Goal: Task Accomplishment & Management: Manage account settings

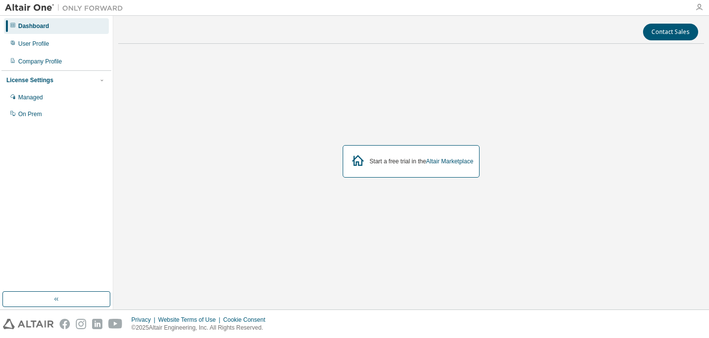
click at [703, 7] on icon "button" at bounding box center [700, 7] width 8 height 8
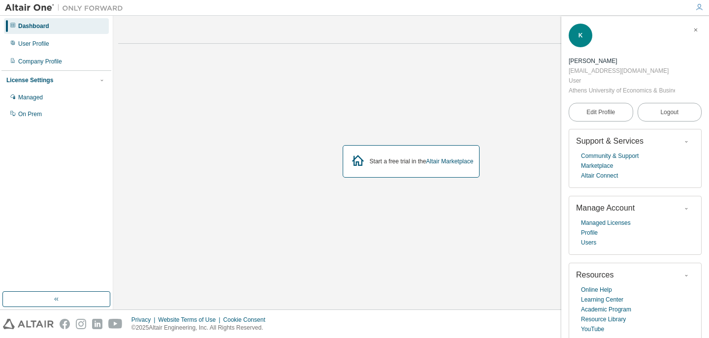
click at [343, 90] on div "Start a free trial in the Altair Marketplace" at bounding box center [411, 162] width 586 height 220
click at [41, 67] on div "Company Profile" at bounding box center [56, 62] width 105 height 16
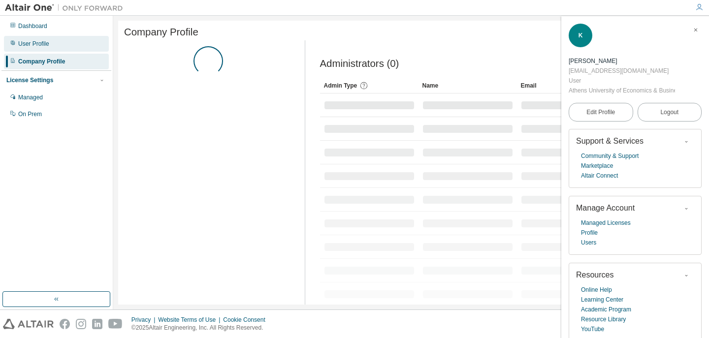
click at [47, 43] on div "User Profile" at bounding box center [33, 44] width 31 height 8
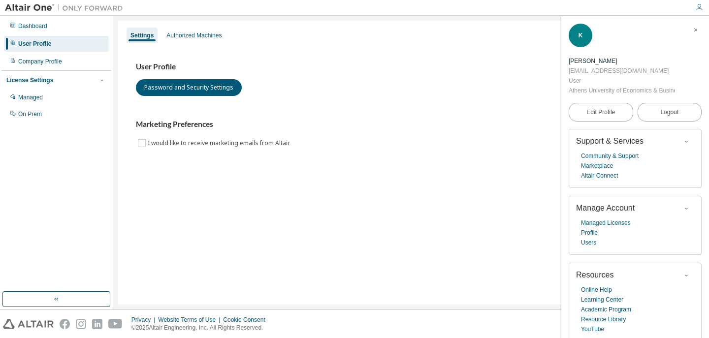
click at [47, 43] on div "User Profile" at bounding box center [34, 44] width 33 height 8
click at [604, 116] on span "Edit Profile" at bounding box center [601, 112] width 29 height 10
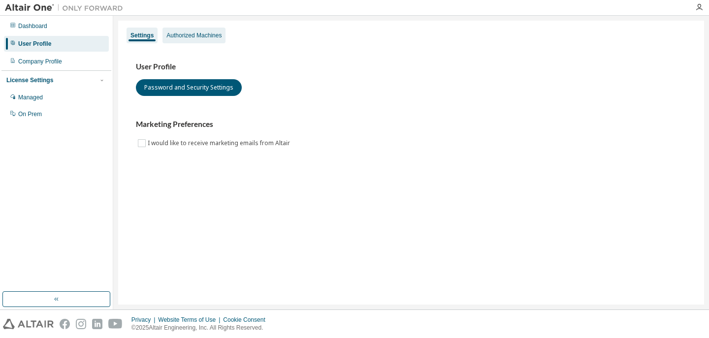
click at [197, 40] on div "Authorized Machines" at bounding box center [194, 36] width 63 height 16
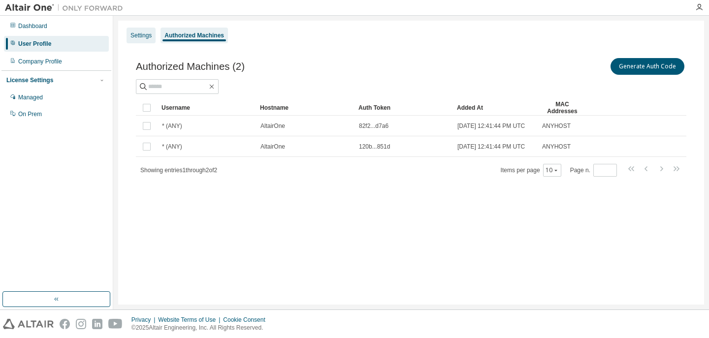
click at [146, 33] on div "Settings" at bounding box center [141, 36] width 21 height 8
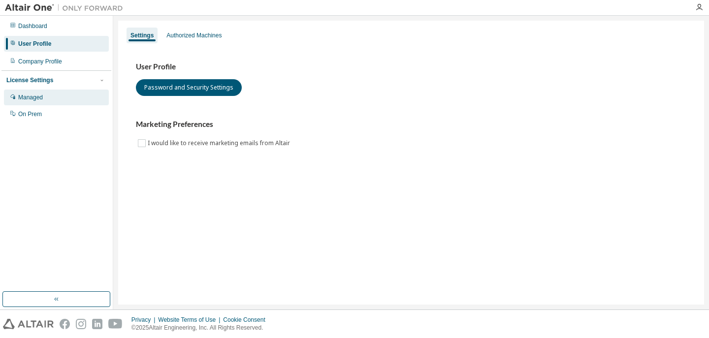
click at [35, 92] on div "Managed" at bounding box center [56, 98] width 105 height 16
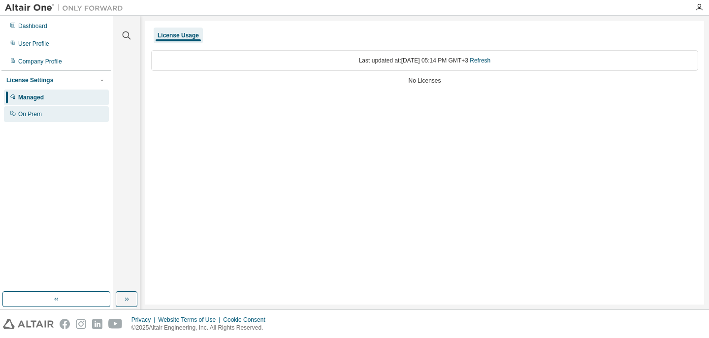
click at [10, 111] on icon at bounding box center [13, 113] width 6 height 6
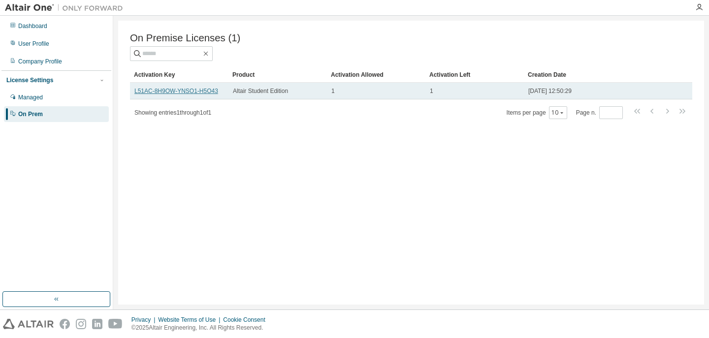
click at [217, 93] on link "L51AC-8H9OW-YNSO1-H5O43" at bounding box center [176, 91] width 84 height 7
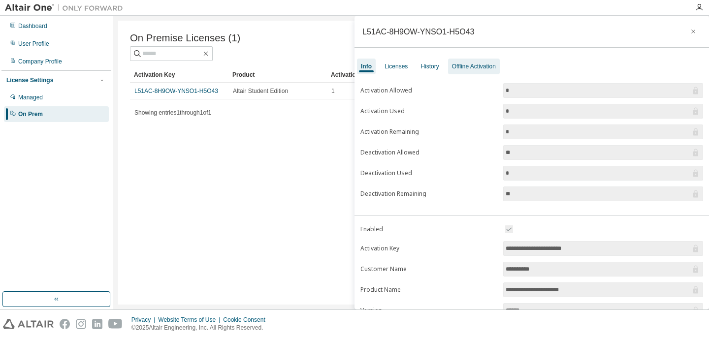
click at [469, 63] on div "Offline Activation" at bounding box center [474, 67] width 44 height 8
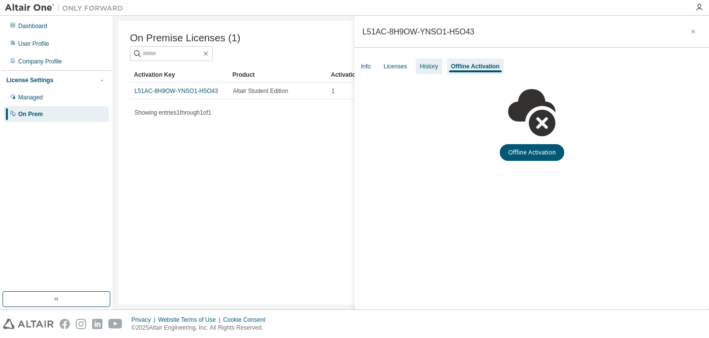
click at [419, 73] on div "History" at bounding box center [429, 67] width 26 height 16
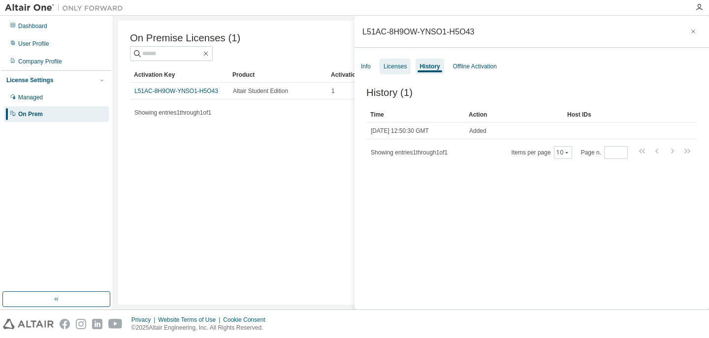
click at [395, 68] on div "Licenses" at bounding box center [395, 67] width 23 height 8
click at [435, 63] on div "History" at bounding box center [431, 67] width 18 height 8
click at [403, 67] on div "Licenses" at bounding box center [395, 67] width 23 height 8
click at [376, 64] on div "Info Licenses History Offline Activation" at bounding box center [532, 67] width 355 height 18
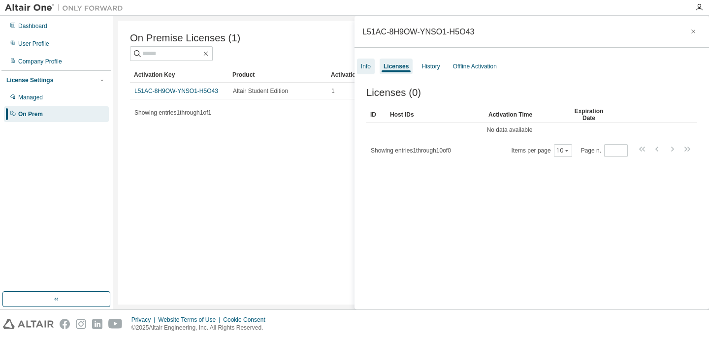
click at [365, 66] on div "Info" at bounding box center [366, 67] width 10 height 8
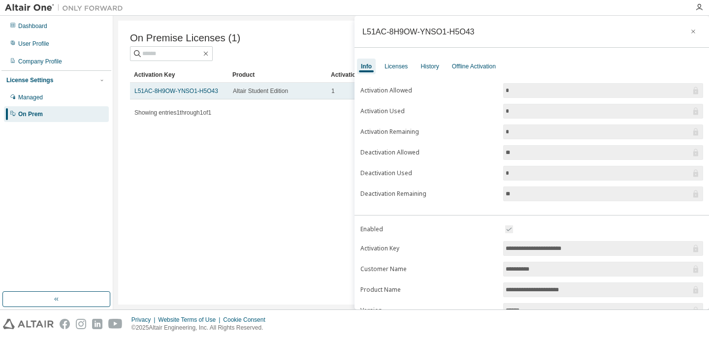
click at [299, 99] on td "Altair Student Edition" at bounding box center [278, 91] width 99 height 17
click at [202, 98] on td "L51AC-8H9OW-YNSO1-H5O43" at bounding box center [179, 91] width 99 height 17
click at [190, 88] on link "L51AC-8H9OW-YNSO1-H5O43" at bounding box center [176, 91] width 84 height 7
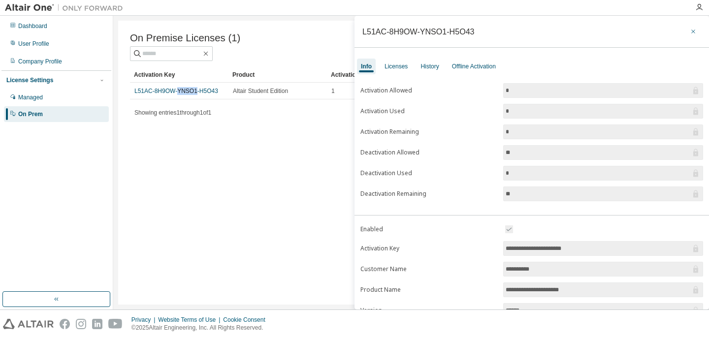
click at [690, 28] on icon "button" at bounding box center [693, 32] width 7 height 8
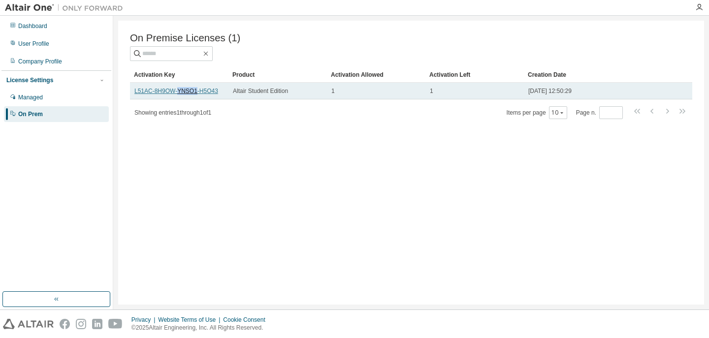
click at [188, 89] on link "L51AC-8H9OW-YNSO1-H5O43" at bounding box center [176, 91] width 84 height 7
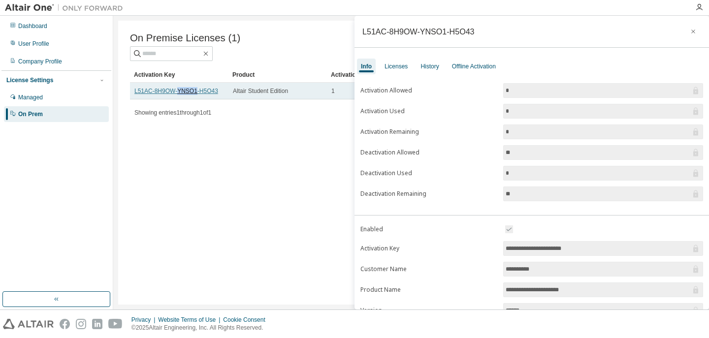
click at [188, 89] on link "L51AC-8H9OW-YNSO1-H5O43" at bounding box center [176, 91] width 84 height 7
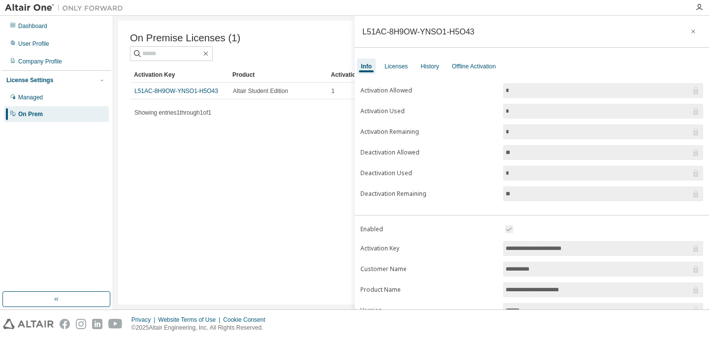
click at [248, 40] on div "On Premise Licenses (1)" at bounding box center [411, 38] width 563 height 11
click at [690, 34] on icon "button" at bounding box center [693, 32] width 7 height 8
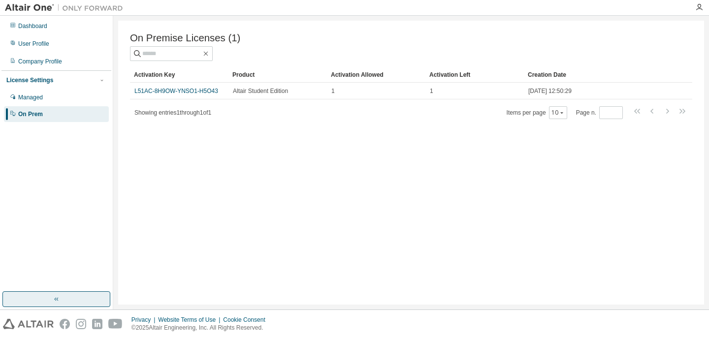
click at [60, 302] on icon "button" at bounding box center [57, 300] width 8 height 8
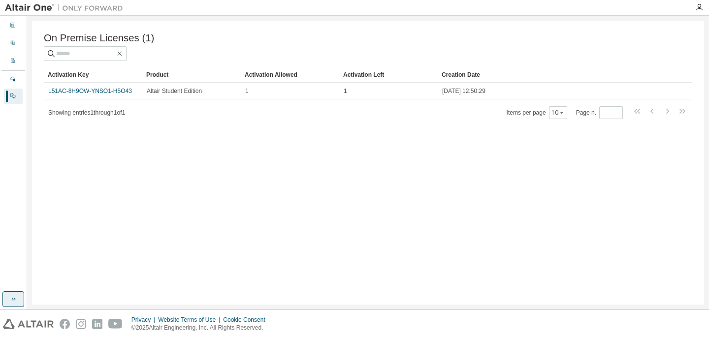
click at [10, 300] on icon "button" at bounding box center [13, 300] width 8 height 8
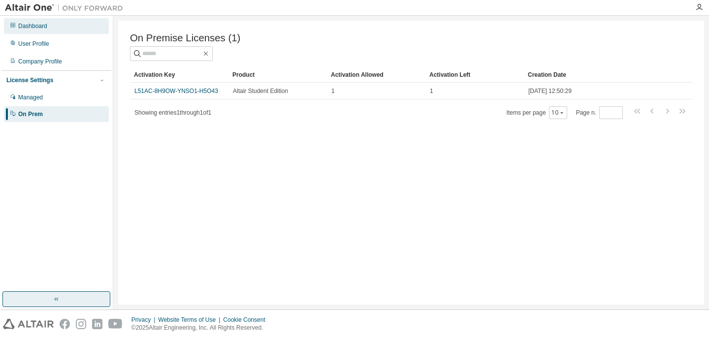
click at [35, 28] on div "Dashboard" at bounding box center [32, 26] width 29 height 8
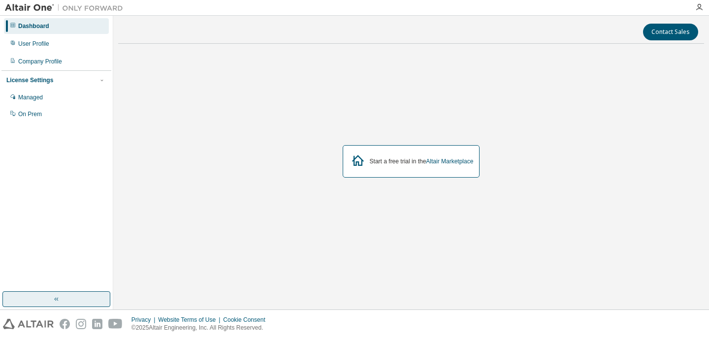
click at [447, 98] on div "Start a free trial in the Altair Marketplace" at bounding box center [411, 162] width 586 height 220
click at [41, 101] on div "Managed" at bounding box center [56, 98] width 105 height 16
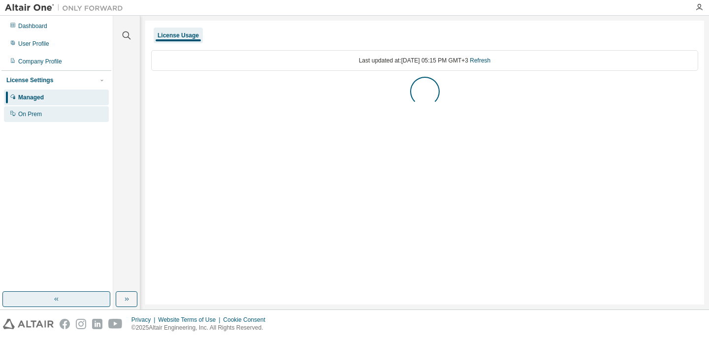
click at [36, 119] on div "On Prem" at bounding box center [56, 114] width 105 height 16
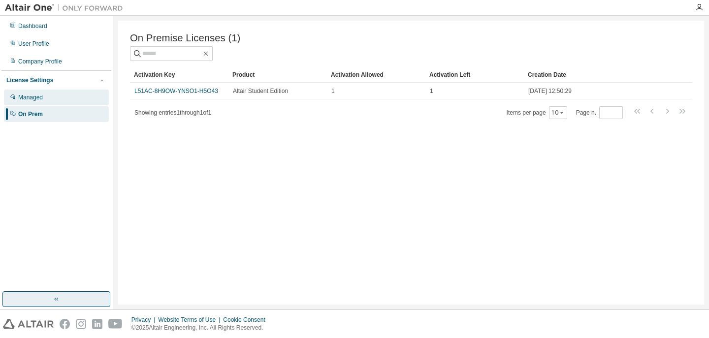
click at [42, 101] on div "Managed" at bounding box center [30, 98] width 25 height 8
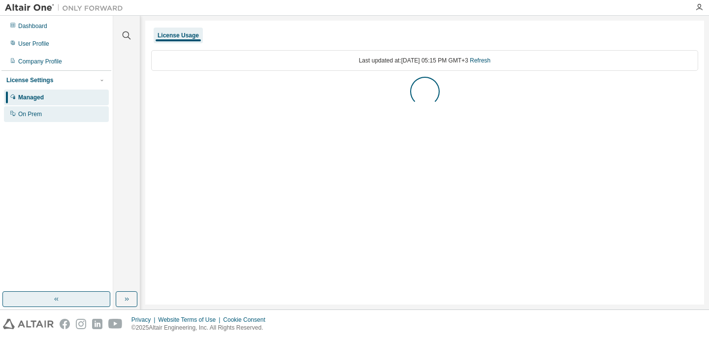
click at [39, 113] on div "On Prem" at bounding box center [30, 114] width 24 height 8
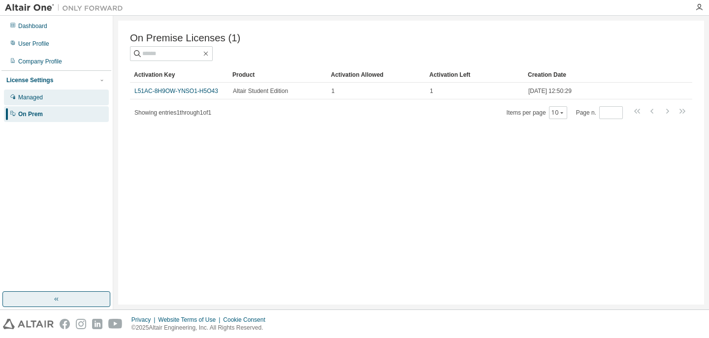
click at [43, 94] on div "Managed" at bounding box center [30, 98] width 25 height 8
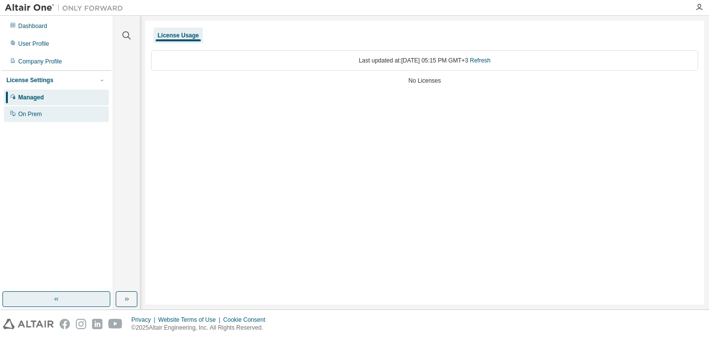
click at [32, 114] on div "On Prem" at bounding box center [30, 114] width 24 height 8
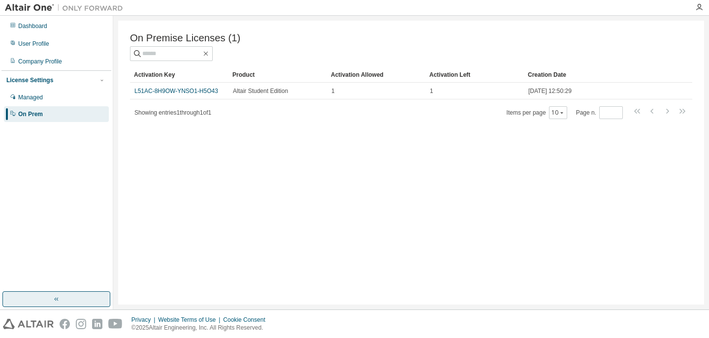
click at [183, 111] on span "Showing entries 1 through 1 of 1" at bounding box center [172, 112] width 77 height 7
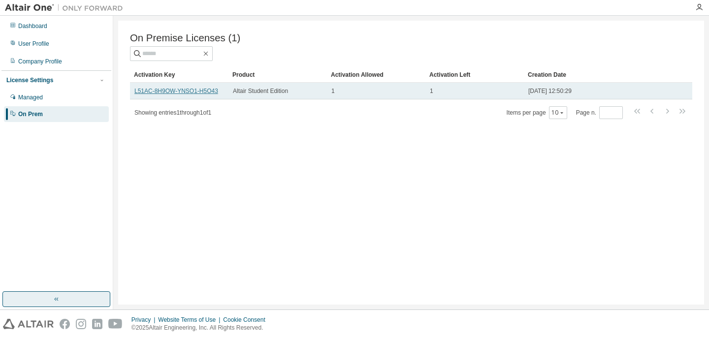
click at [210, 95] on link "L51AC-8H9OW-YNSO1-H5O43" at bounding box center [176, 91] width 84 height 7
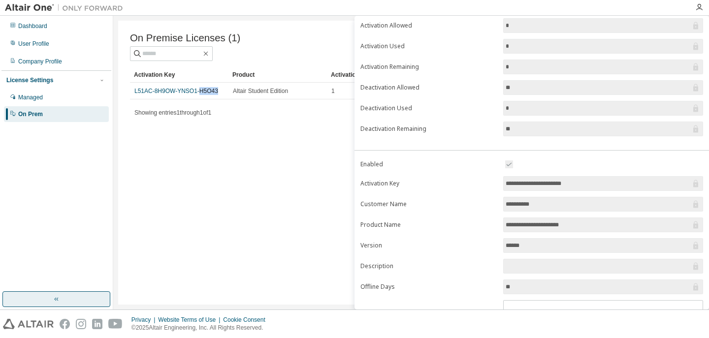
scroll to position [84, 0]
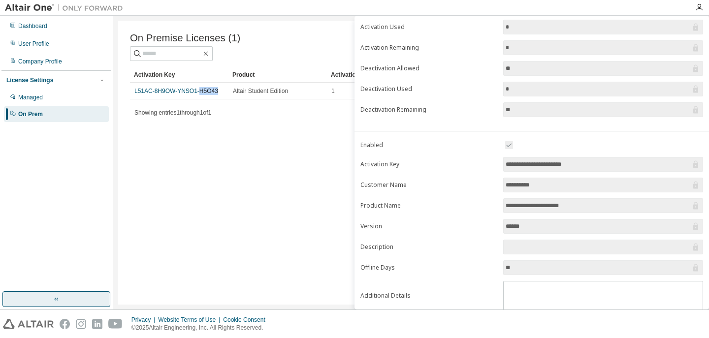
click at [591, 160] on input "**********" at bounding box center [598, 165] width 185 height 10
drag, startPoint x: 590, startPoint y: 166, endPoint x: 460, endPoint y: 166, distance: 129.6
click at [460, 166] on form "**********" at bounding box center [532, 224] width 343 height 171
click at [549, 207] on input "**********" at bounding box center [598, 206] width 185 height 10
click at [291, 163] on div "On Premise Licenses (1) Clear Load Save Save As Field Operator Value Select fil…" at bounding box center [411, 163] width 586 height 284
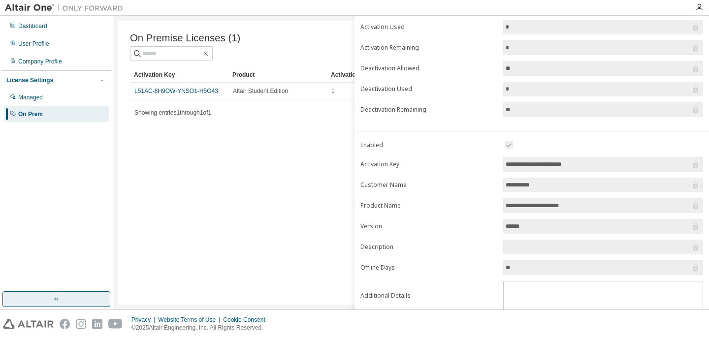
click at [291, 163] on div "On Premise Licenses (1) Clear Load Save Save As Field Operator Value Select fil…" at bounding box center [411, 163] width 586 height 284
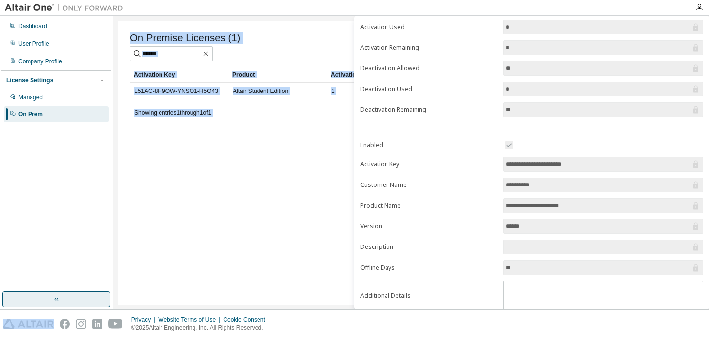
click at [291, 163] on div "On Premise Licenses (1) Clear Load Save Save As Field Operator Value Select fil…" at bounding box center [411, 163] width 586 height 284
